Goal: Task Accomplishment & Management: Manage account settings

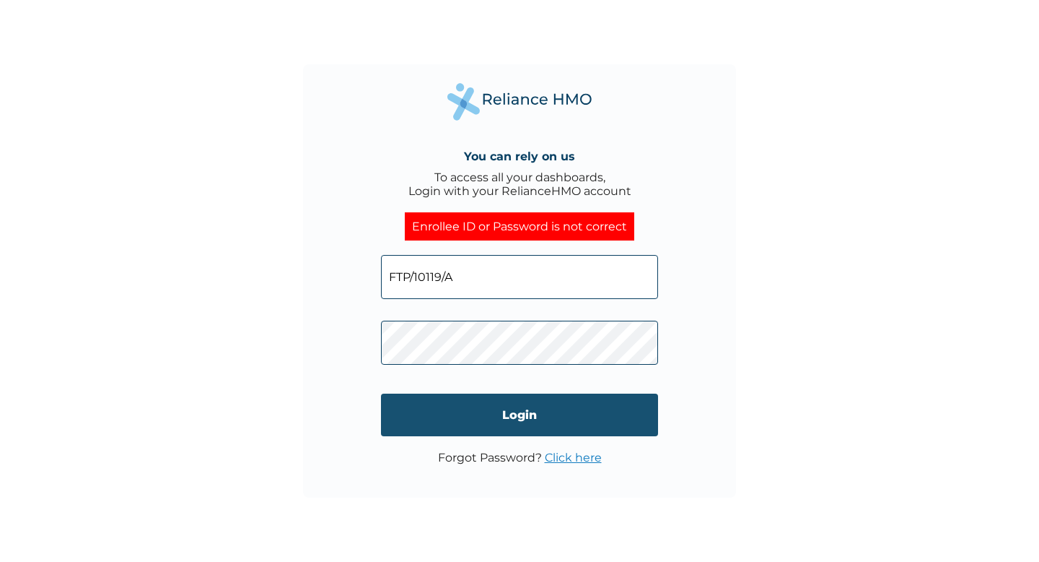
click at [415, 410] on input "Login" at bounding box center [519, 414] width 277 height 43
click at [455, 411] on input "Login" at bounding box center [519, 414] width 277 height 43
click at [466, 411] on input "Login" at bounding box center [519, 414] width 277 height 43
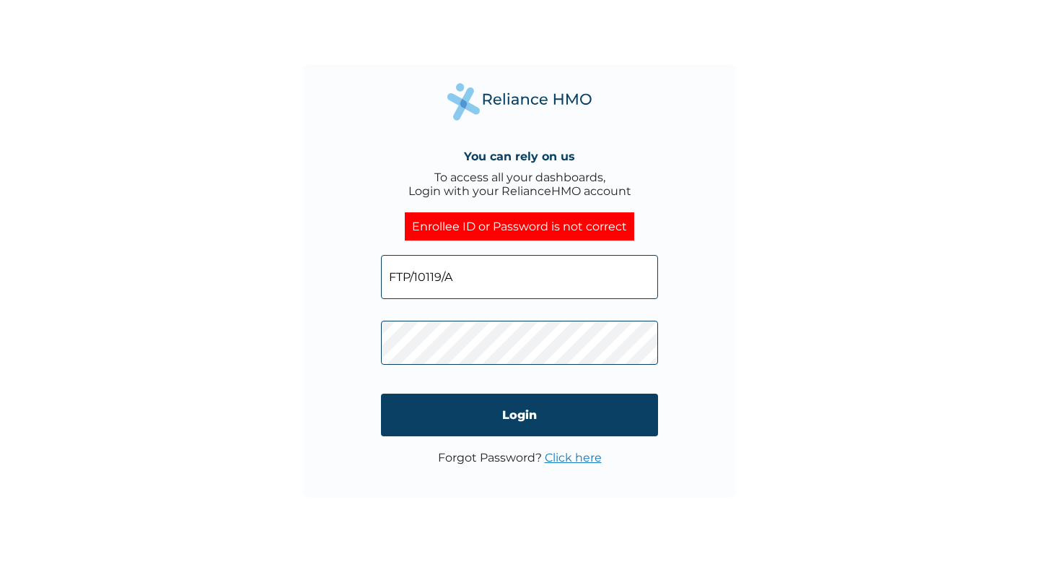
drag, startPoint x: 458, startPoint y: 276, endPoint x: 389, endPoint y: 270, distance: 69.6
click at [389, 270] on input "FTP/10119/A" at bounding box center [519, 277] width 277 height 44
paste input "C"
type input "FTP/10119/C"
click at [372, 336] on div "You can rely on us To access all your dashboards, Login with your RelianceHMO a…" at bounding box center [519, 280] width 433 height 433
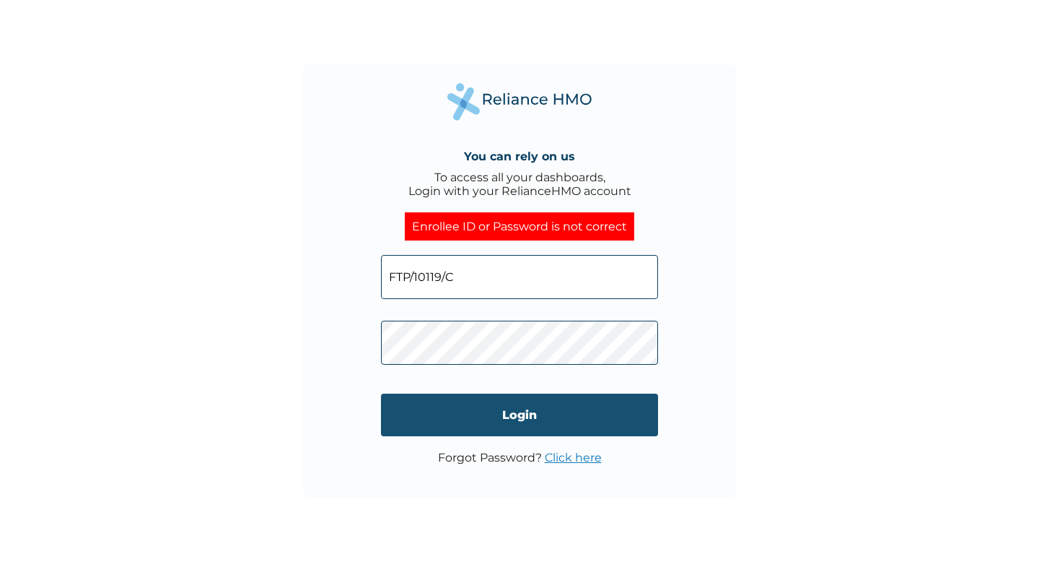
click at [495, 425] on input "Login" at bounding box center [519, 414] width 277 height 43
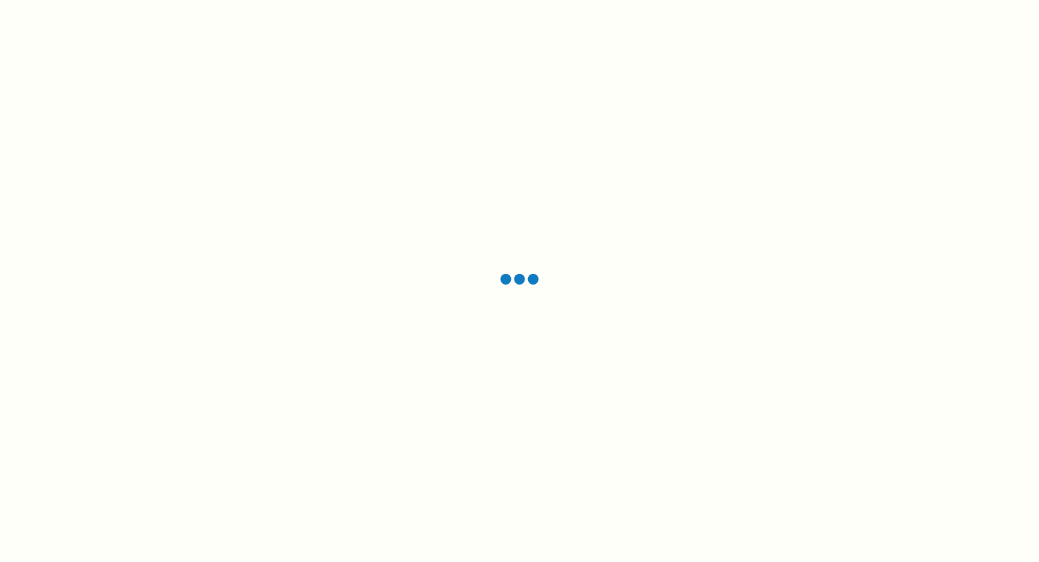
click at [124, 247] on div at bounding box center [519, 281] width 1039 height 562
